Goal: Navigation & Orientation: Find specific page/section

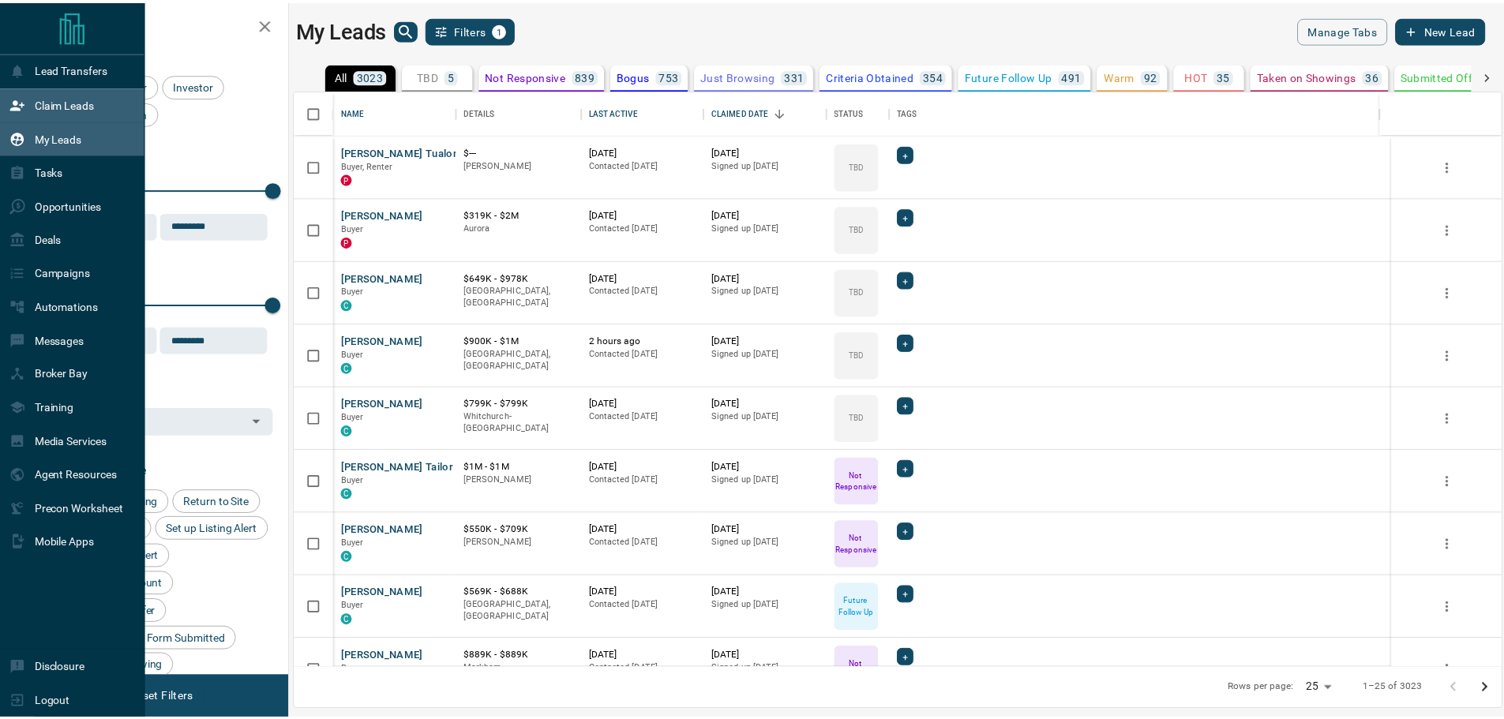
scroll to position [566, 1206]
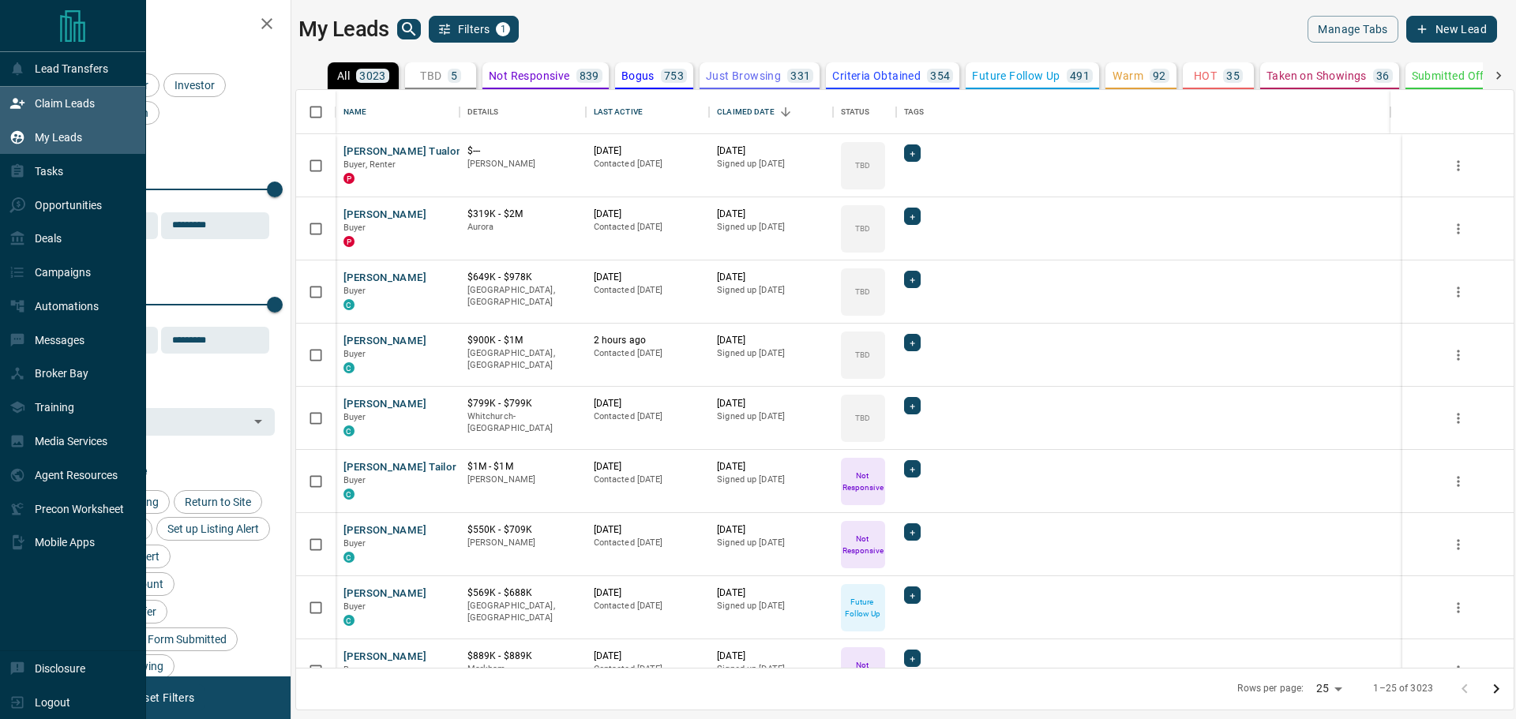
click at [22, 111] on icon at bounding box center [17, 104] width 16 height 16
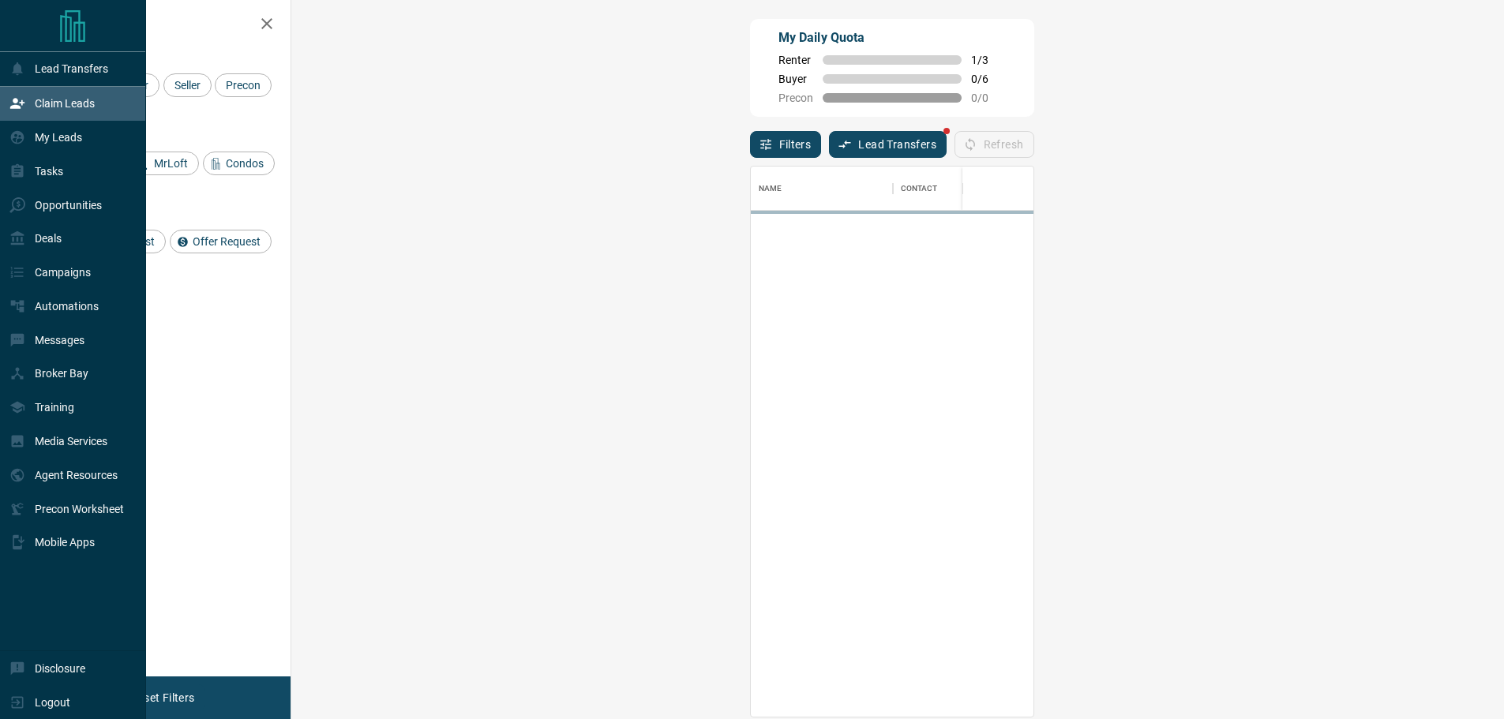
scroll to position [538, 1167]
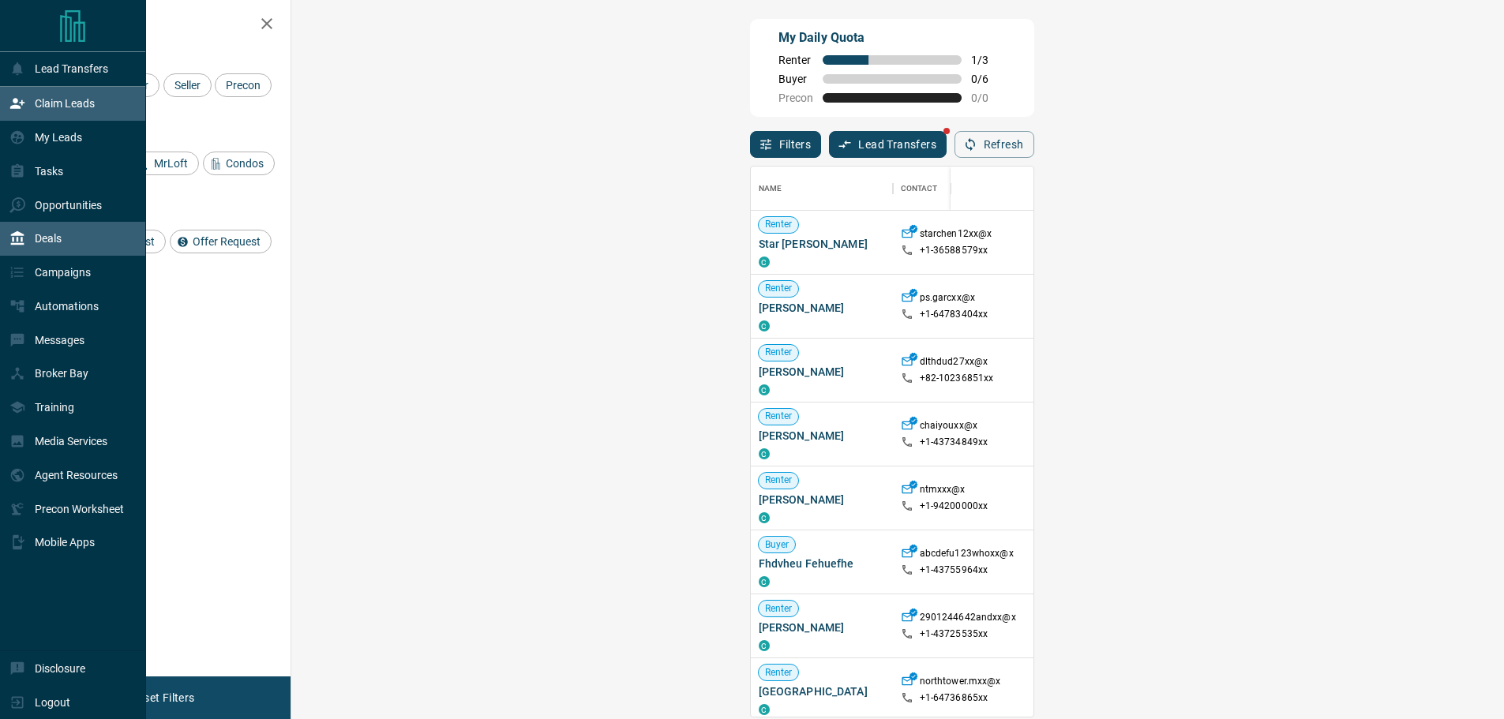
click at [43, 242] on p "Deals" at bounding box center [48, 238] width 27 height 13
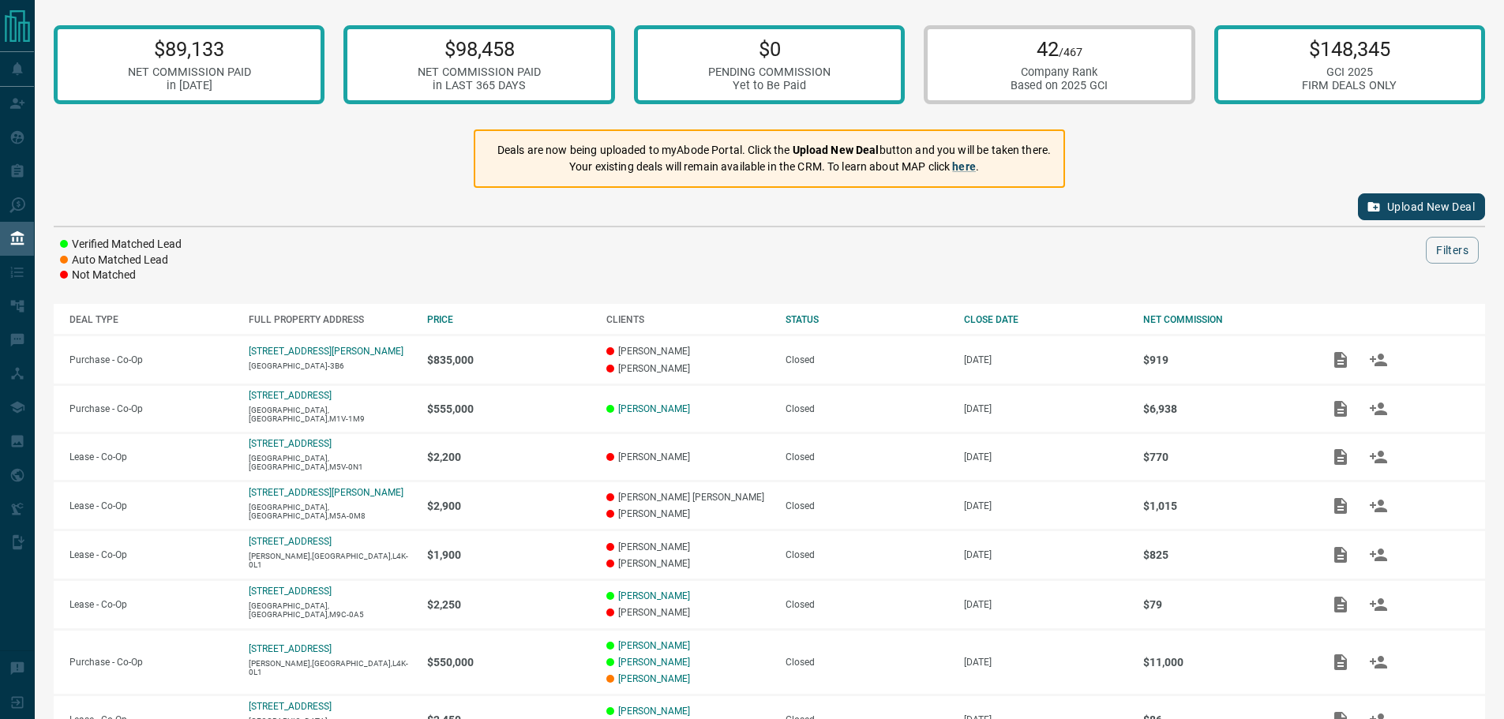
click at [1444, 210] on button "Upload New Deal" at bounding box center [1421, 206] width 127 height 27
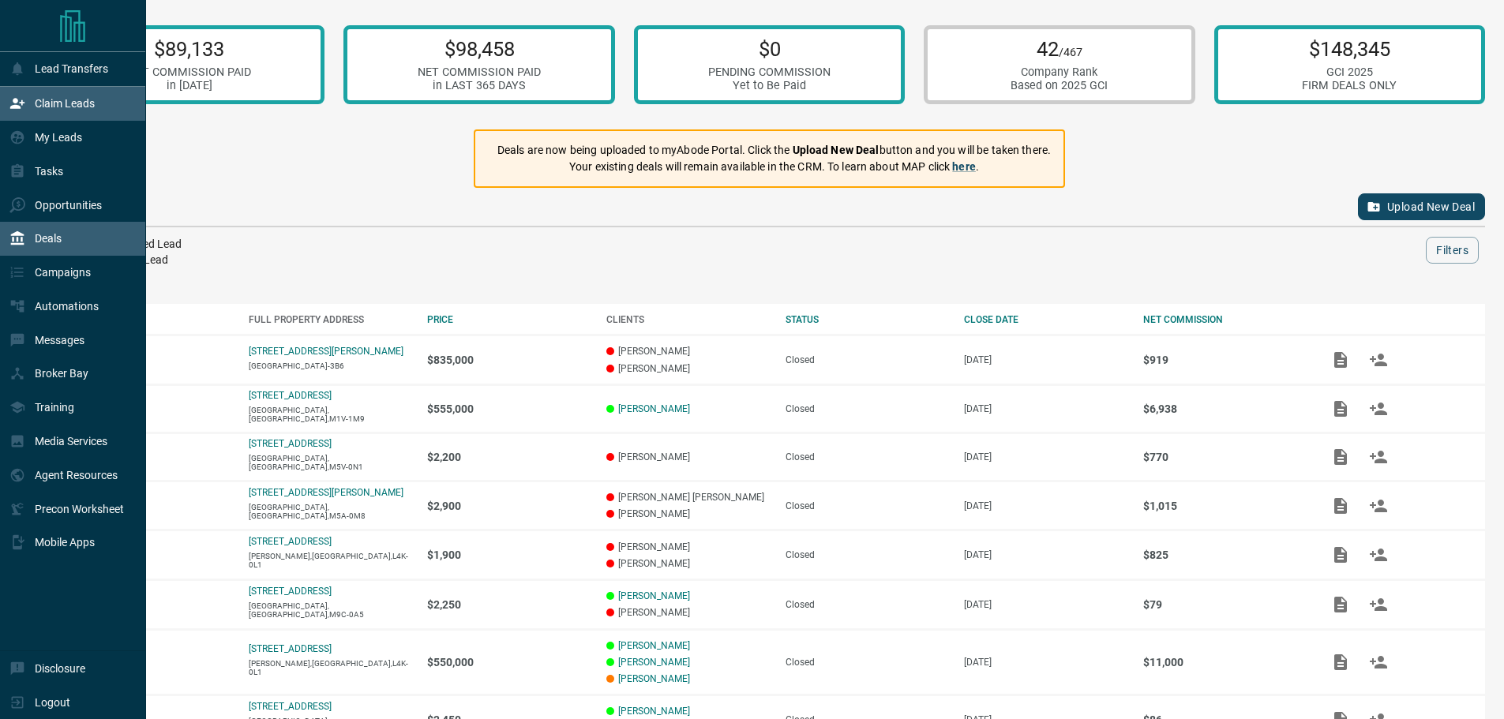
click at [26, 117] on div "Claim Leads" at bounding box center [51, 104] width 85 height 26
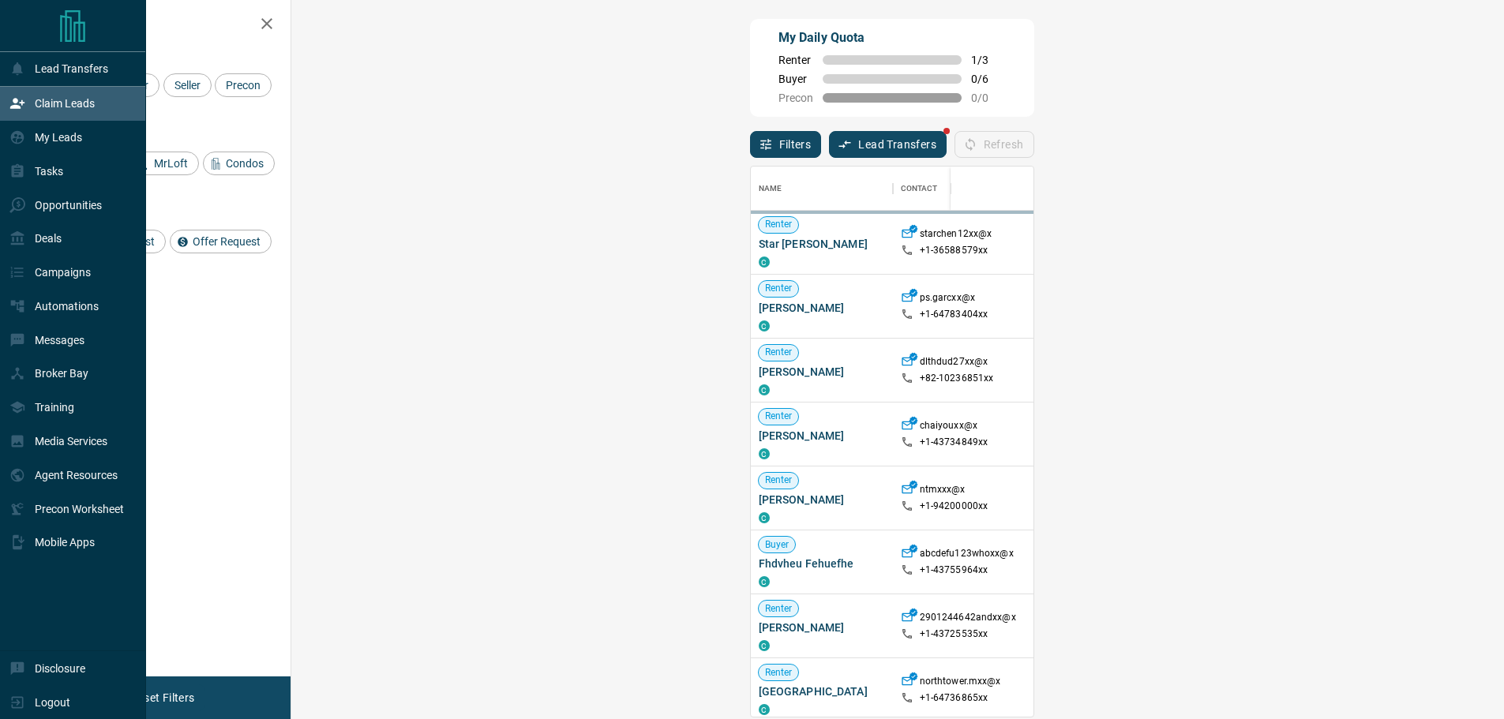
scroll to position [538, 1167]
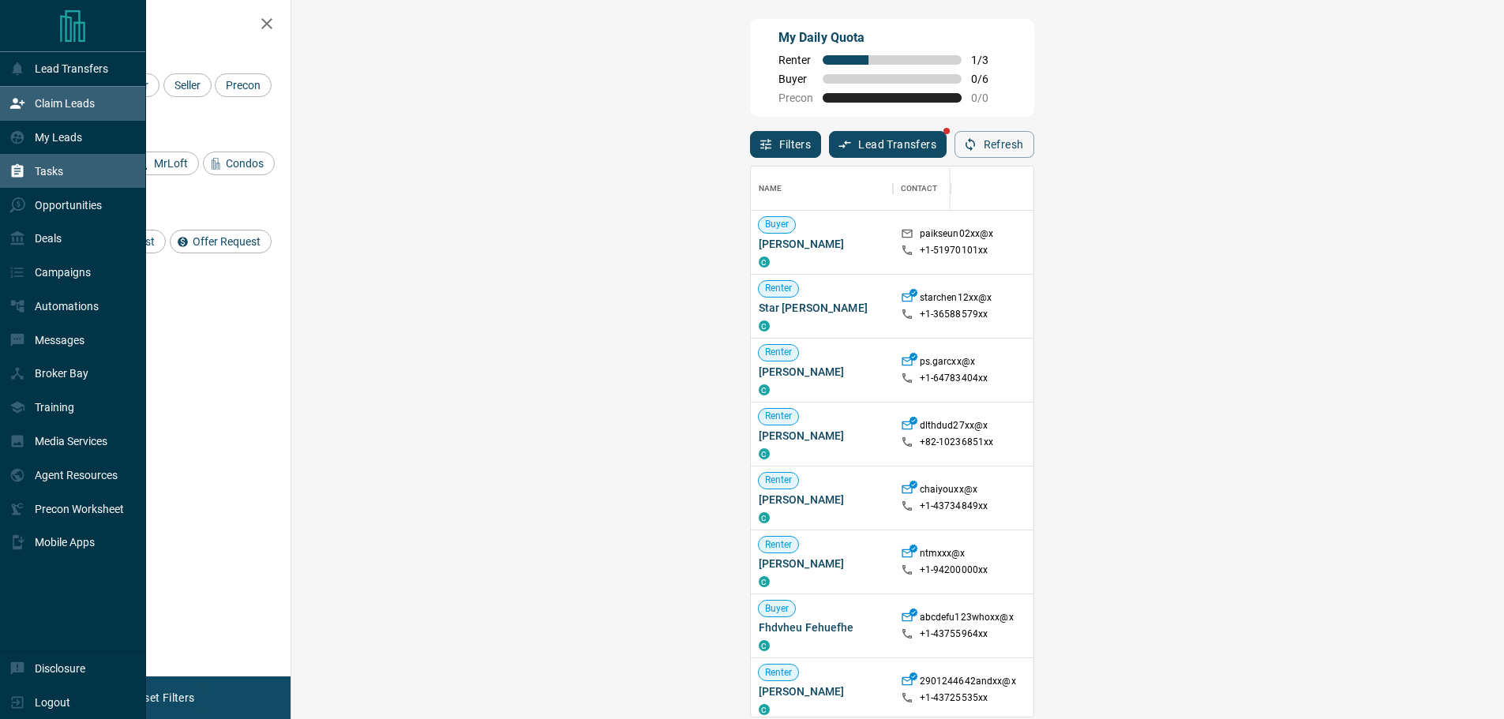
click at [100, 173] on div "Tasks" at bounding box center [73, 171] width 146 height 34
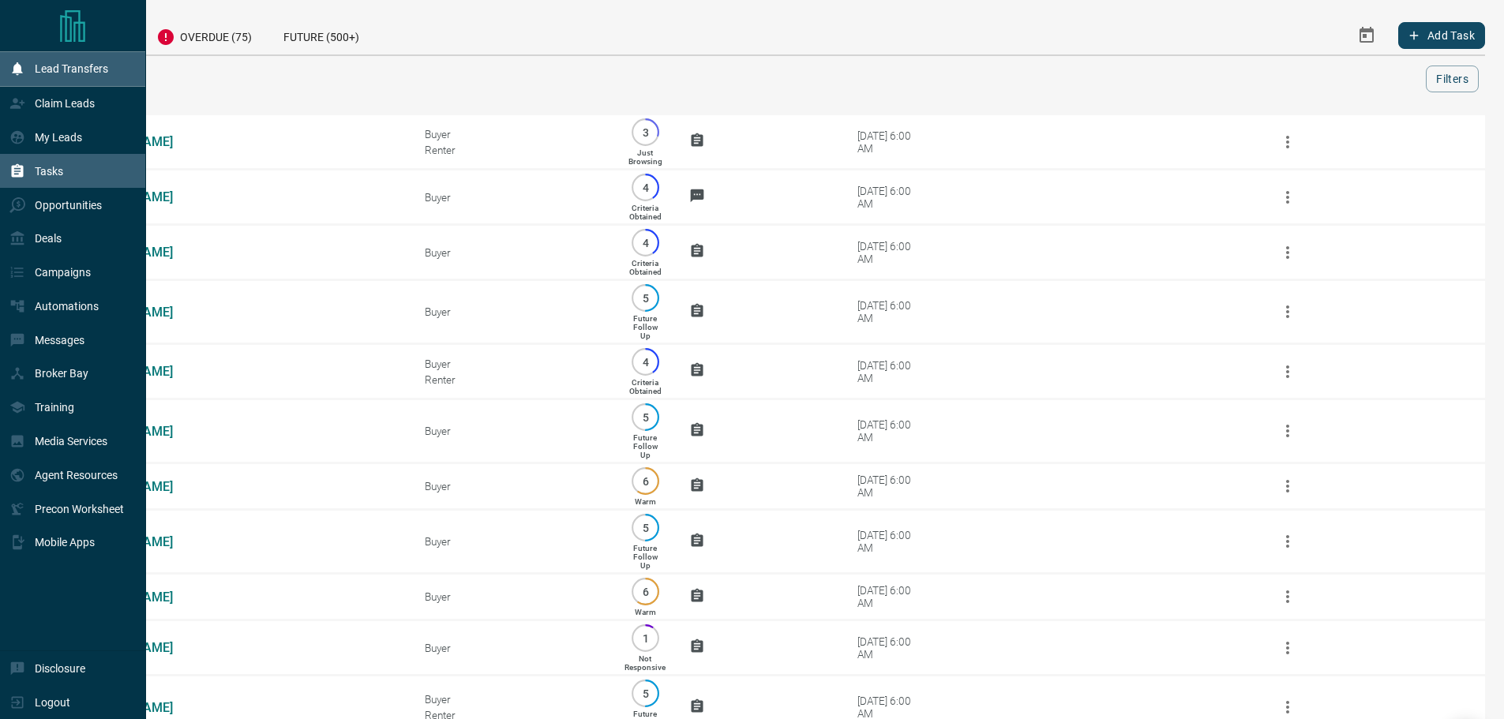
click at [72, 66] on p "Lead Transfers" at bounding box center [71, 68] width 73 height 13
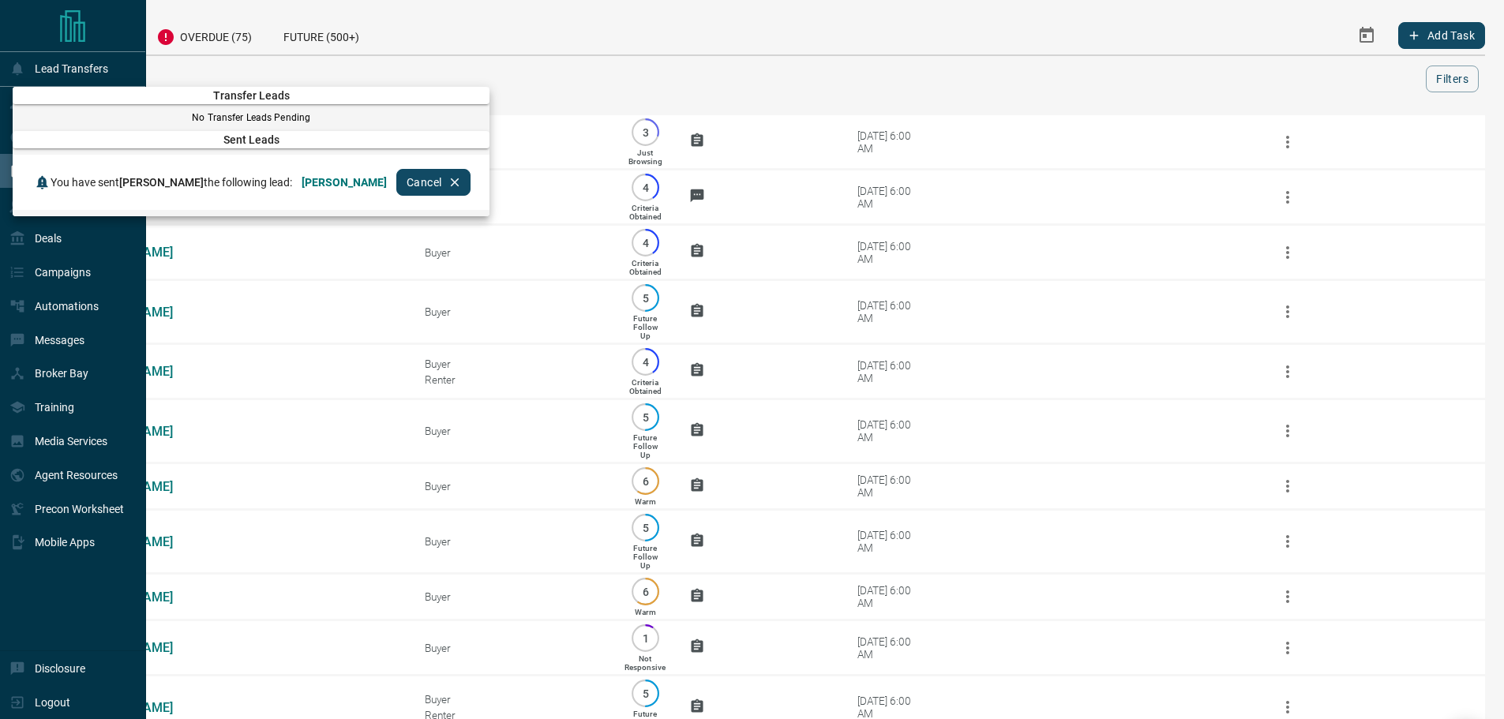
click at [0, 107] on div at bounding box center [752, 359] width 1504 height 719
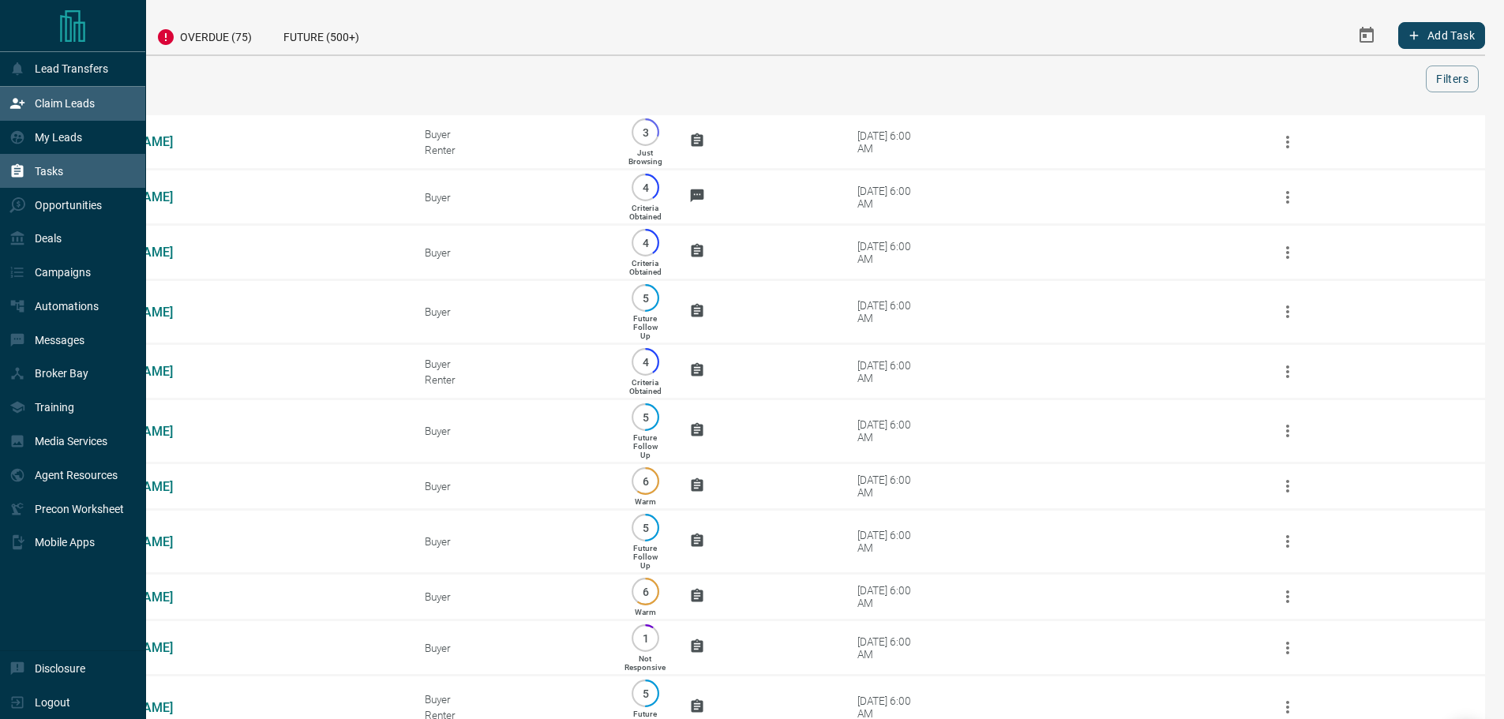
click at [22, 107] on icon at bounding box center [17, 104] width 16 height 16
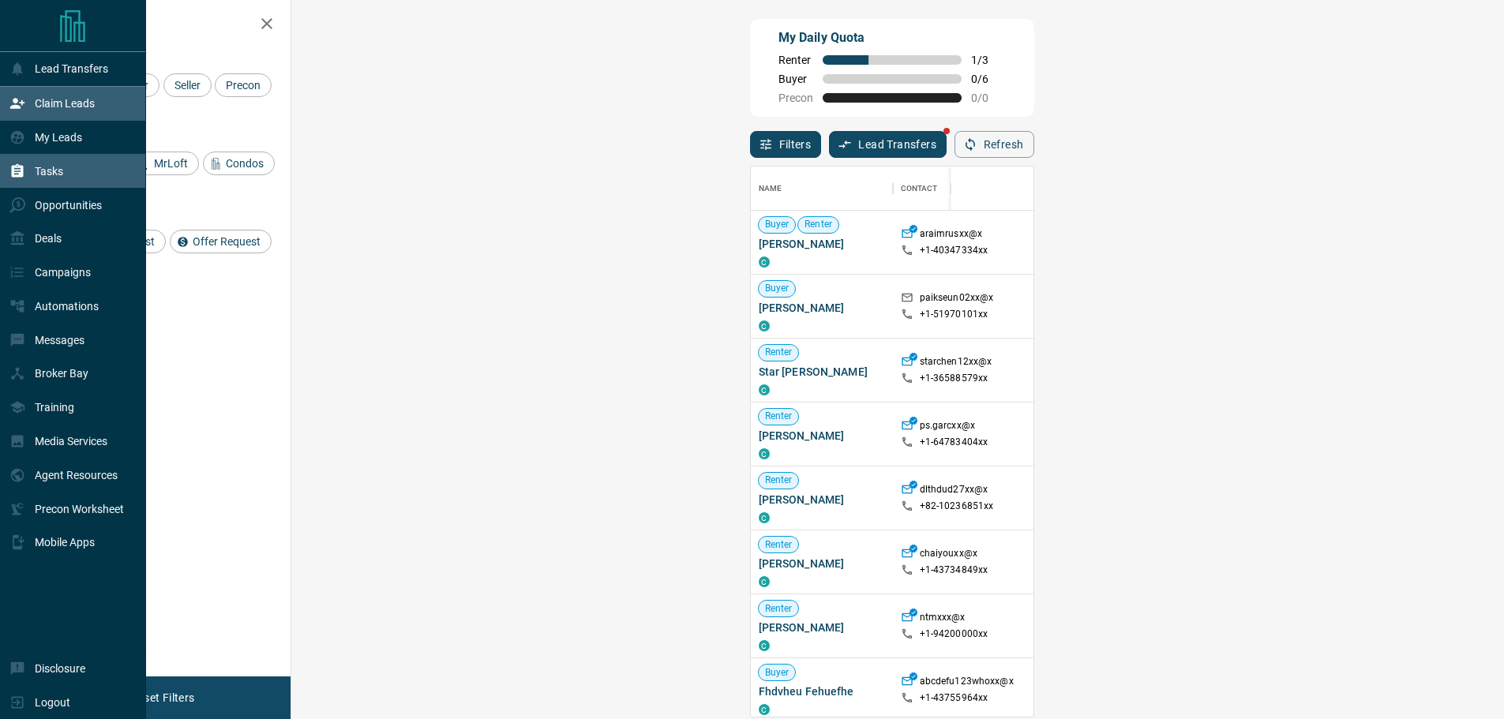
scroll to position [538, 1167]
click at [47, 238] on p "Deals" at bounding box center [48, 238] width 27 height 13
